Goal: Task Accomplishment & Management: Manage account settings

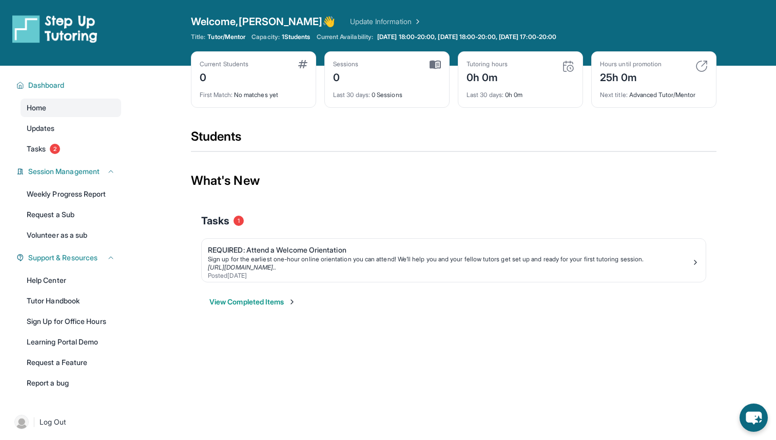
scroll to position [66, 0]
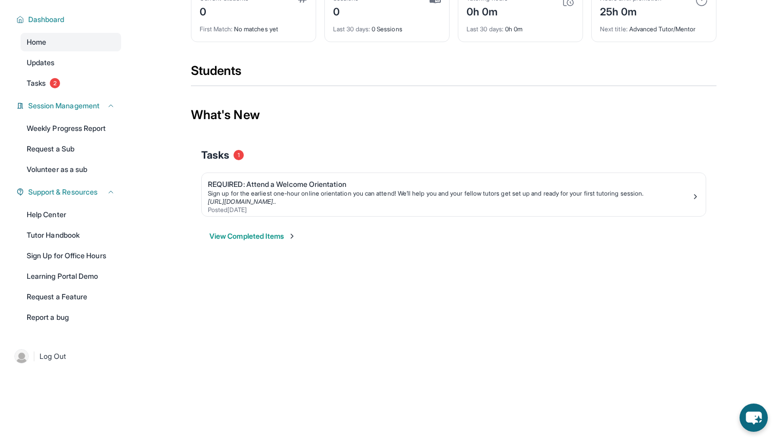
click at [260, 235] on button "View Completed Items" at bounding box center [252, 236] width 87 height 10
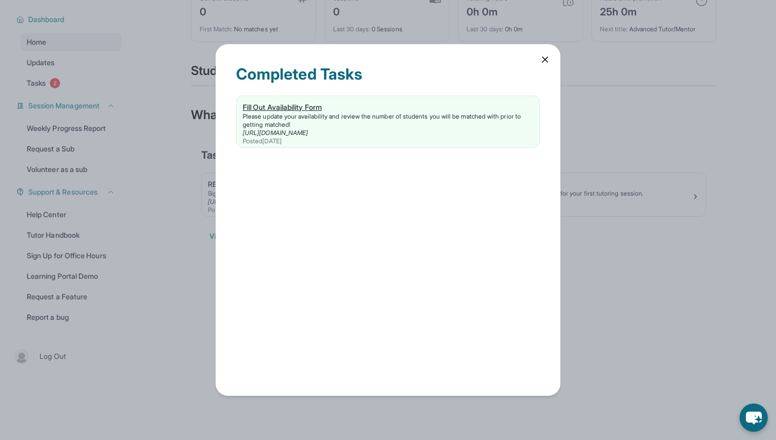
click at [308, 129] on link "[URL][DOMAIN_NAME]" at bounding box center [275, 133] width 65 height 8
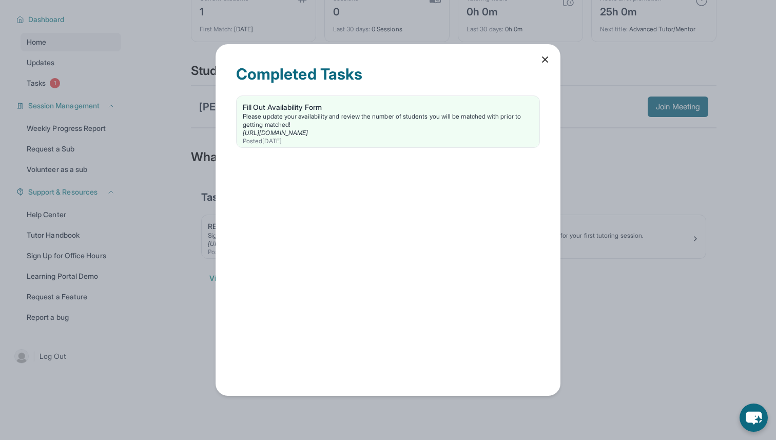
click at [542, 56] on icon at bounding box center [545, 59] width 10 height 10
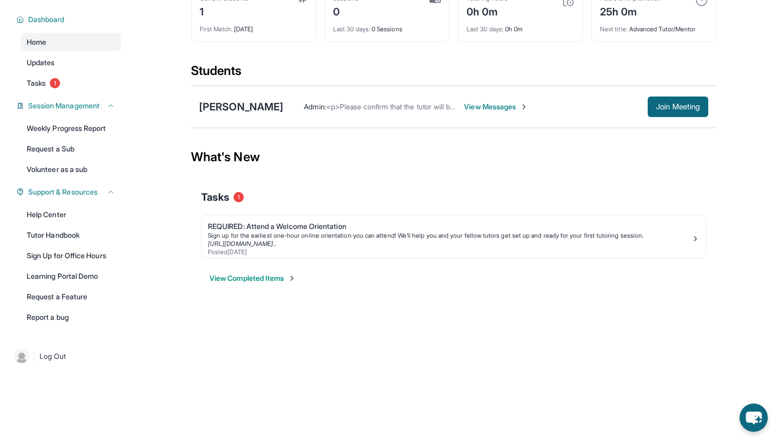
scroll to position [0, 0]
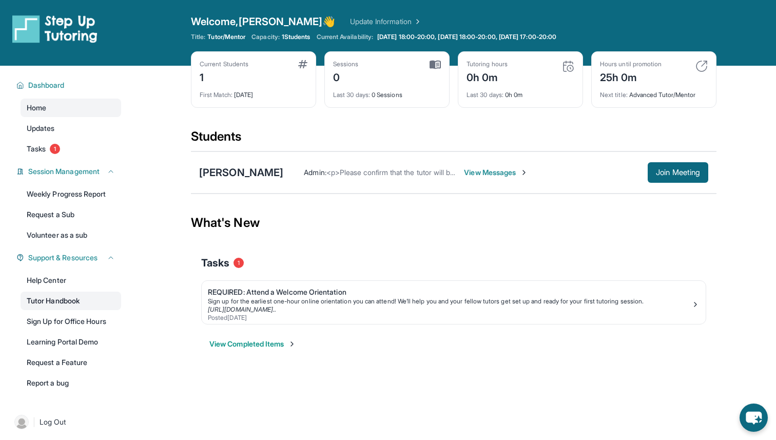
click at [68, 302] on link "Tutor Handbook" at bounding box center [71, 301] width 101 height 18
click at [501, 174] on span "View Messages" at bounding box center [496, 172] width 64 height 10
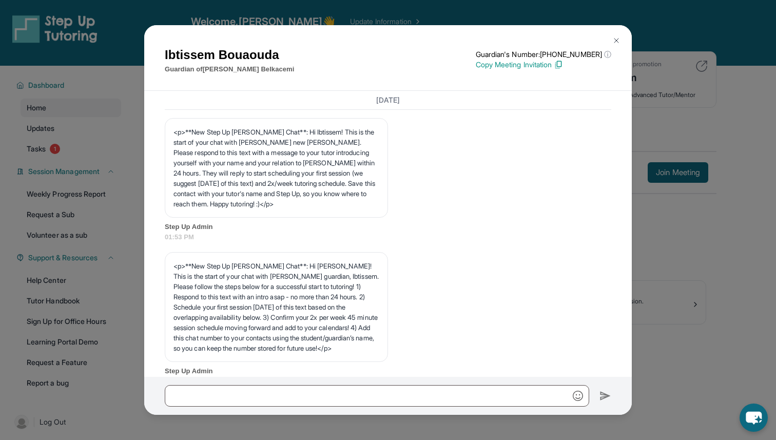
click at [616, 37] on img at bounding box center [616, 40] width 8 height 8
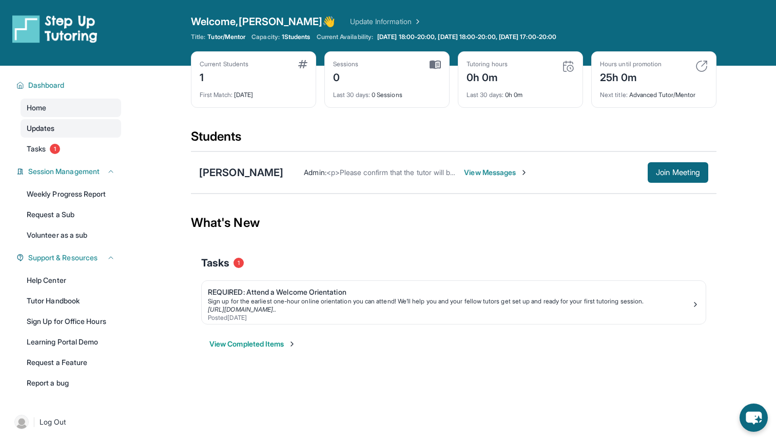
click at [69, 128] on link "Updates" at bounding box center [71, 128] width 101 height 18
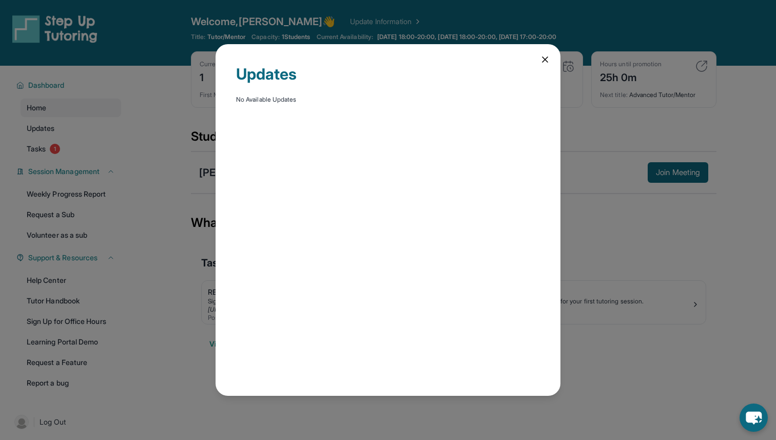
click at [539, 56] on div "Updates No Available Updates" at bounding box center [388, 220] width 345 height 352
click at [550, 60] on div "Updates No Available Updates" at bounding box center [388, 220] width 345 height 352
click at [548, 60] on icon at bounding box center [545, 59] width 10 height 10
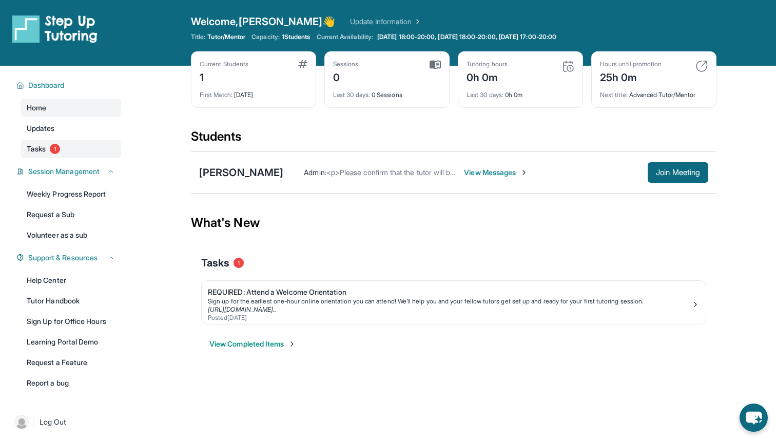
click at [66, 156] on link "Tasks 1" at bounding box center [71, 149] width 101 height 18
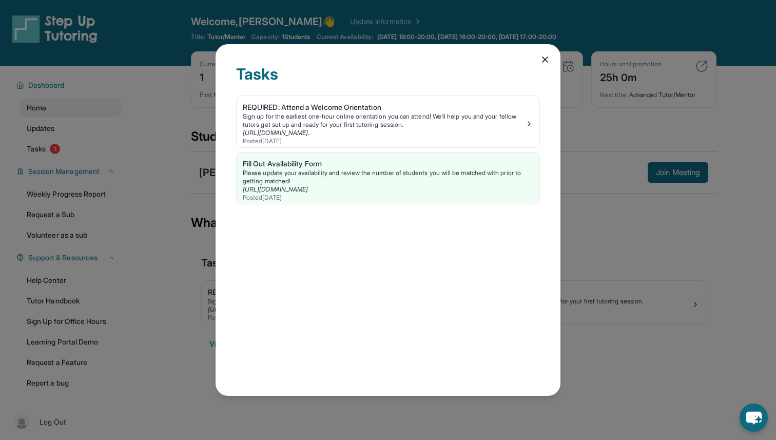
click at [549, 59] on icon at bounding box center [545, 59] width 10 height 10
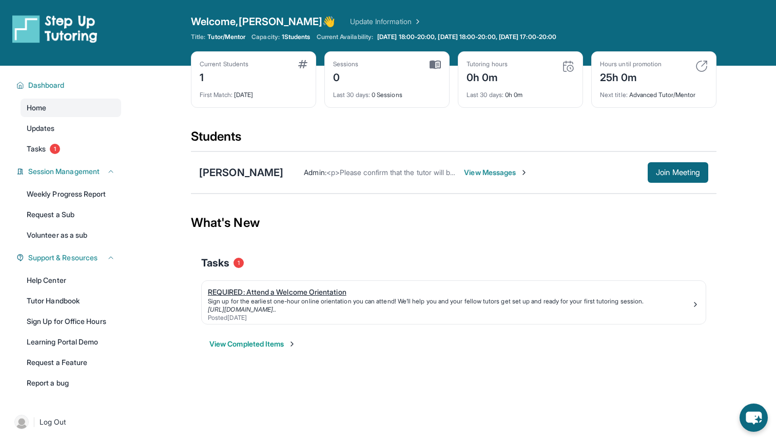
click at [288, 291] on div "REQUIRED: Attend a Welcome Orientation" at bounding box center [450, 292] width 484 height 10
click at [88, 205] on div "Weekly Progress Report Request a Sub Volunteer as a sub" at bounding box center [71, 215] width 101 height 60
click at [68, 125] on link "Updates" at bounding box center [71, 128] width 101 height 18
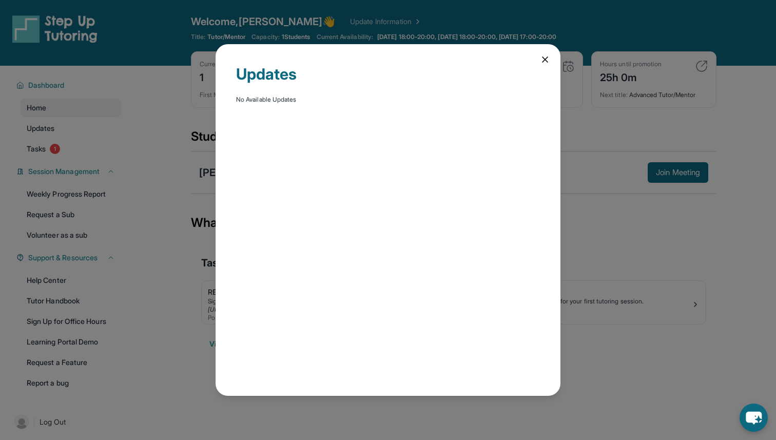
click at [546, 55] on icon at bounding box center [545, 59] width 10 height 10
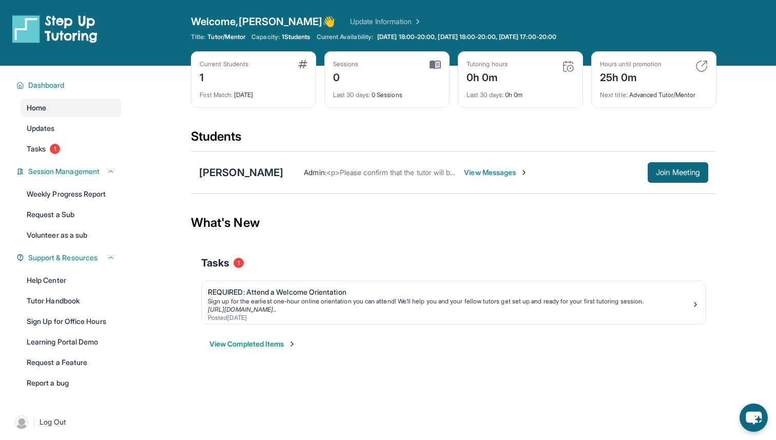
click at [52, 99] on link "Home" at bounding box center [71, 108] width 101 height 18
click at [52, 74] on div "Dashboard Home Updates Tasks 1 Session Management Weekly Progress Report Reques…" at bounding box center [65, 233] width 131 height 335
click at [49, 85] on span "Dashboard" at bounding box center [46, 85] width 36 height 10
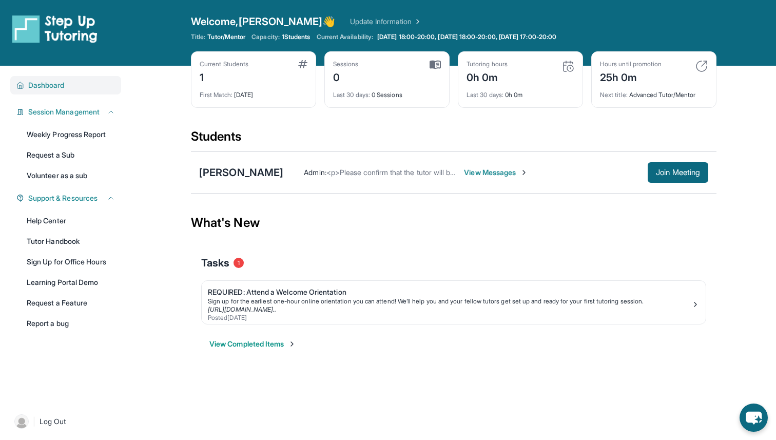
click at [49, 85] on span "Dashboard" at bounding box center [46, 85] width 36 height 10
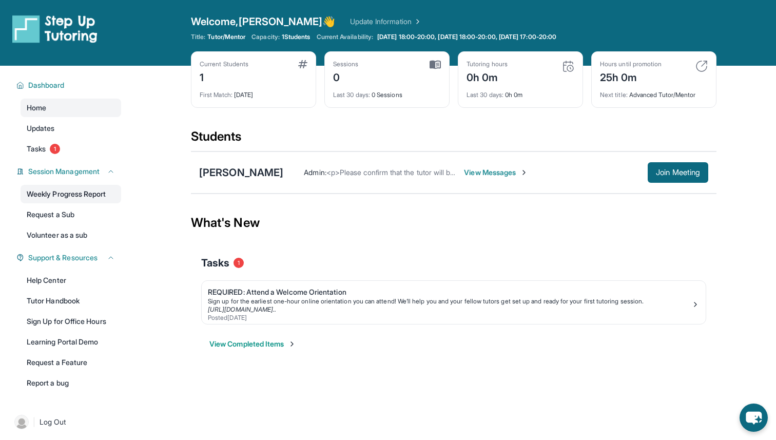
click at [83, 191] on link "Weekly Progress Report" at bounding box center [71, 194] width 101 height 18
click at [73, 216] on link "Request a Sub" at bounding box center [71, 214] width 101 height 18
click at [70, 277] on link "Help Center" at bounding box center [71, 280] width 101 height 18
click at [54, 277] on link "Help Center" at bounding box center [71, 280] width 101 height 18
click at [46, 343] on link "Learning Portal Demo" at bounding box center [71, 342] width 101 height 18
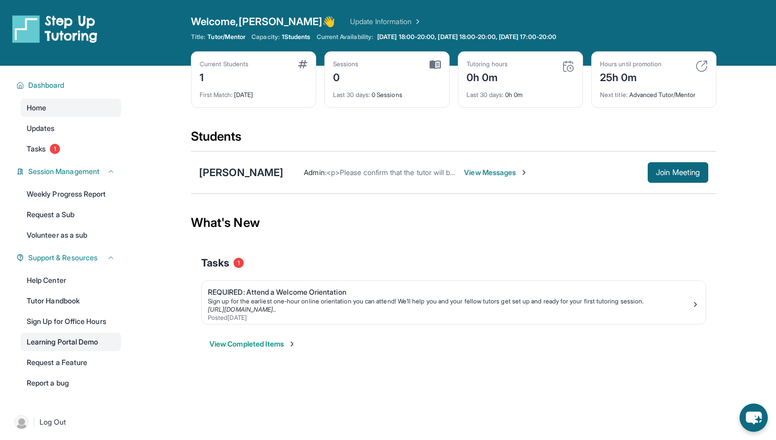
click at [76, 344] on link "Learning Portal Demo" at bounding box center [71, 342] width 101 height 18
click at [233, 140] on div "Students" at bounding box center [454, 139] width 526 height 23
click at [476, 175] on span "View Messages" at bounding box center [496, 172] width 64 height 10
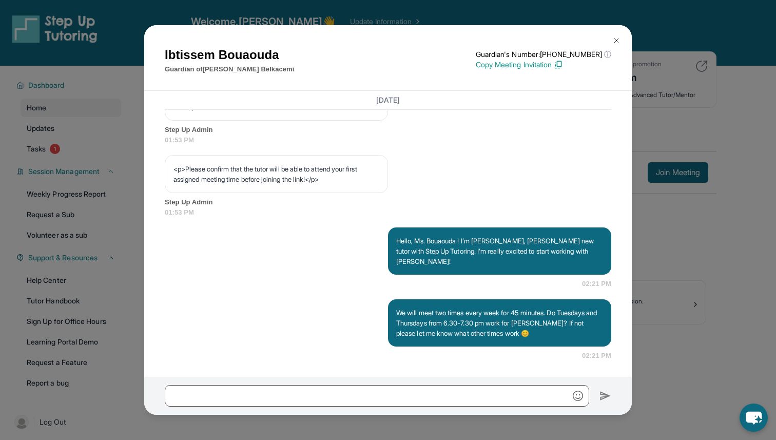
scroll to position [643, 0]
click at [679, 247] on div "Ibtissem Bouaouda Guardian of Ryan Belkacemi Guardian's Number: +14027994533 ⓘ …" at bounding box center [388, 220] width 776 height 440
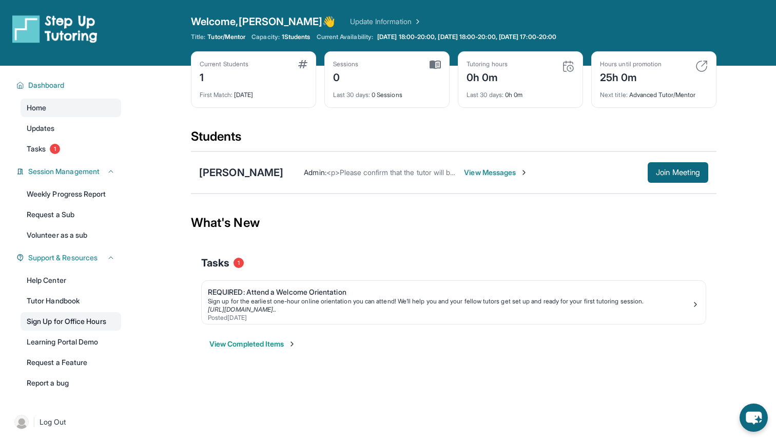
click at [75, 318] on link "Sign Up for Office Hours" at bounding box center [71, 321] width 101 height 18
click at [80, 366] on link "Request a Feature" at bounding box center [71, 362] width 101 height 18
click at [73, 147] on link "Tasks 1" at bounding box center [71, 149] width 101 height 18
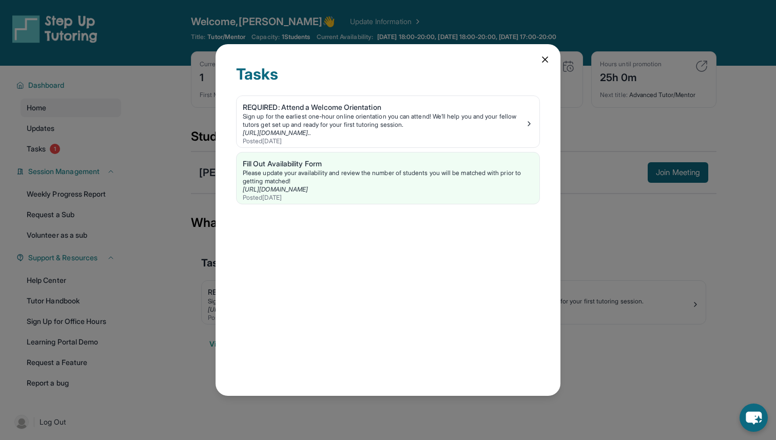
click at [247, 205] on div "REQUIRED: Attend a Welcome Orientation Sign up for the earliest one-hour online…" at bounding box center [388, 151] width 304 height 113
click at [297, 118] on div "Sign up for the earliest one-hour online orientation you can attend! We’ll help…" at bounding box center [384, 120] width 282 height 16
click at [537, 61] on div "Tasks REQUIRED: Attend a Welcome Orientation Sign up for the earliest one-hour …" at bounding box center [388, 220] width 345 height 352
click at [547, 56] on icon at bounding box center [545, 59] width 10 height 10
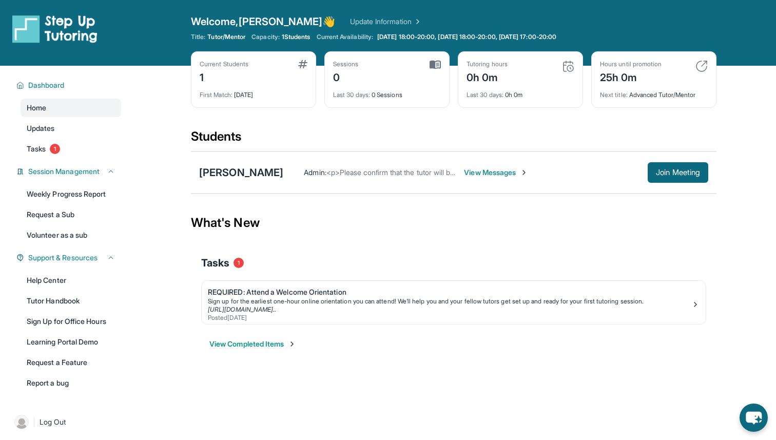
click at [617, 75] on div "25h 0m" at bounding box center [631, 76] width 62 height 16
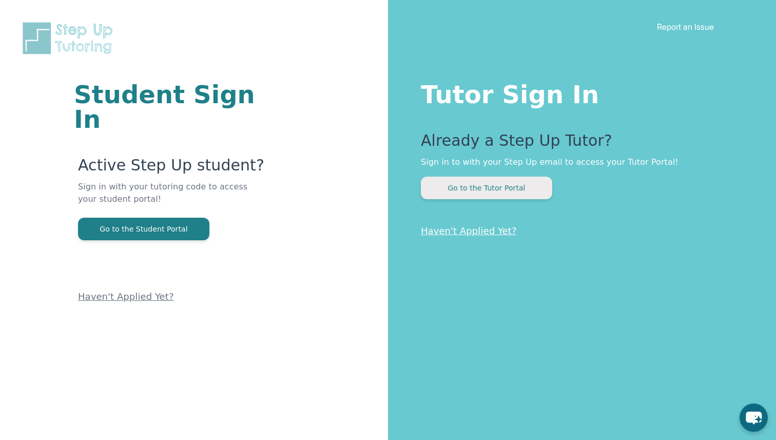
click at [487, 190] on button "Go to the Tutor Portal" at bounding box center [486, 188] width 131 height 23
